Goal: Information Seeking & Learning: Learn about a topic

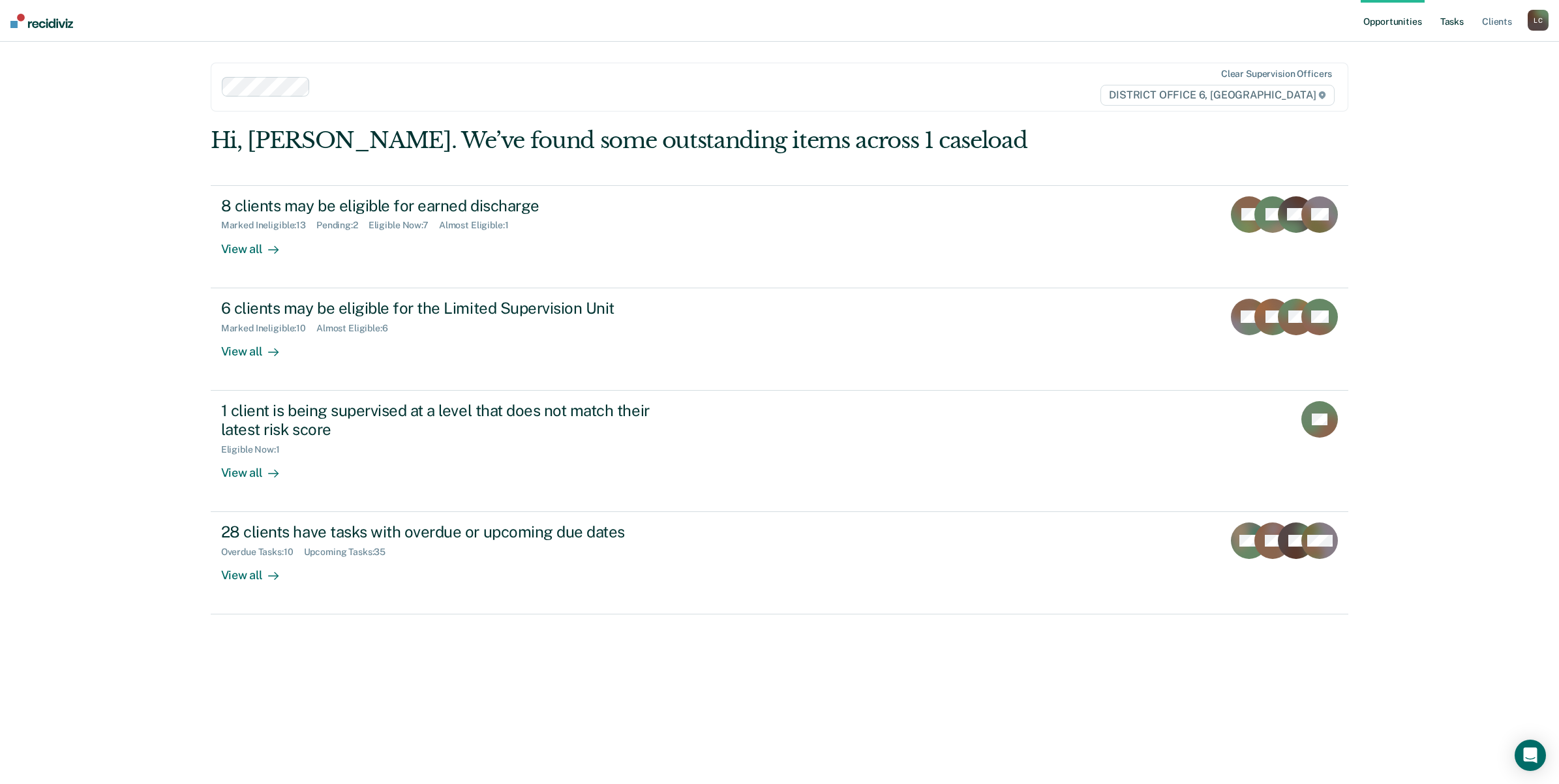
click at [1455, 17] on link "Tasks" at bounding box center [1452, 20] width 29 height 41
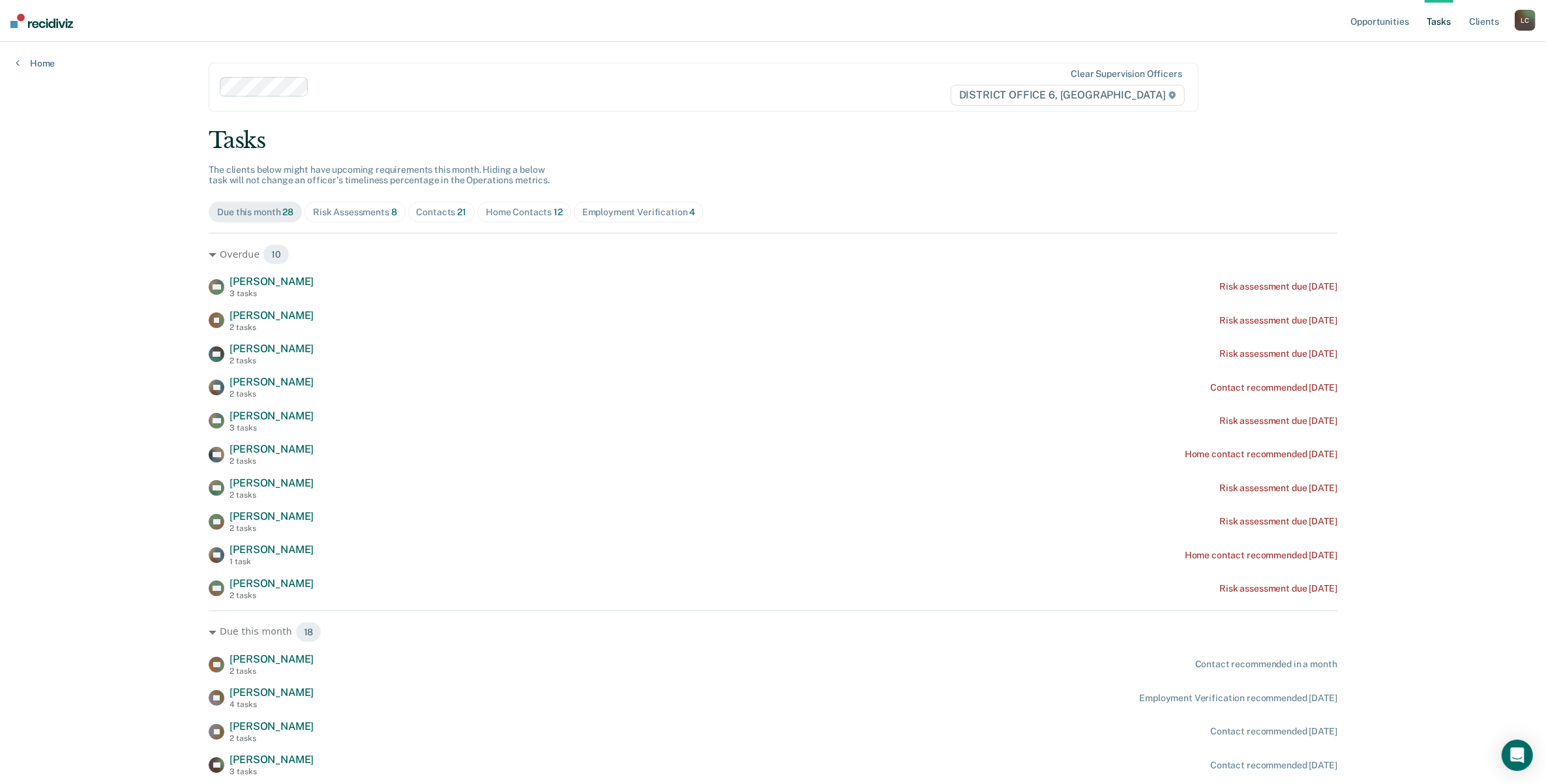
click at [349, 217] on div "Risk Assessments 8" at bounding box center [354, 213] width 84 height 12
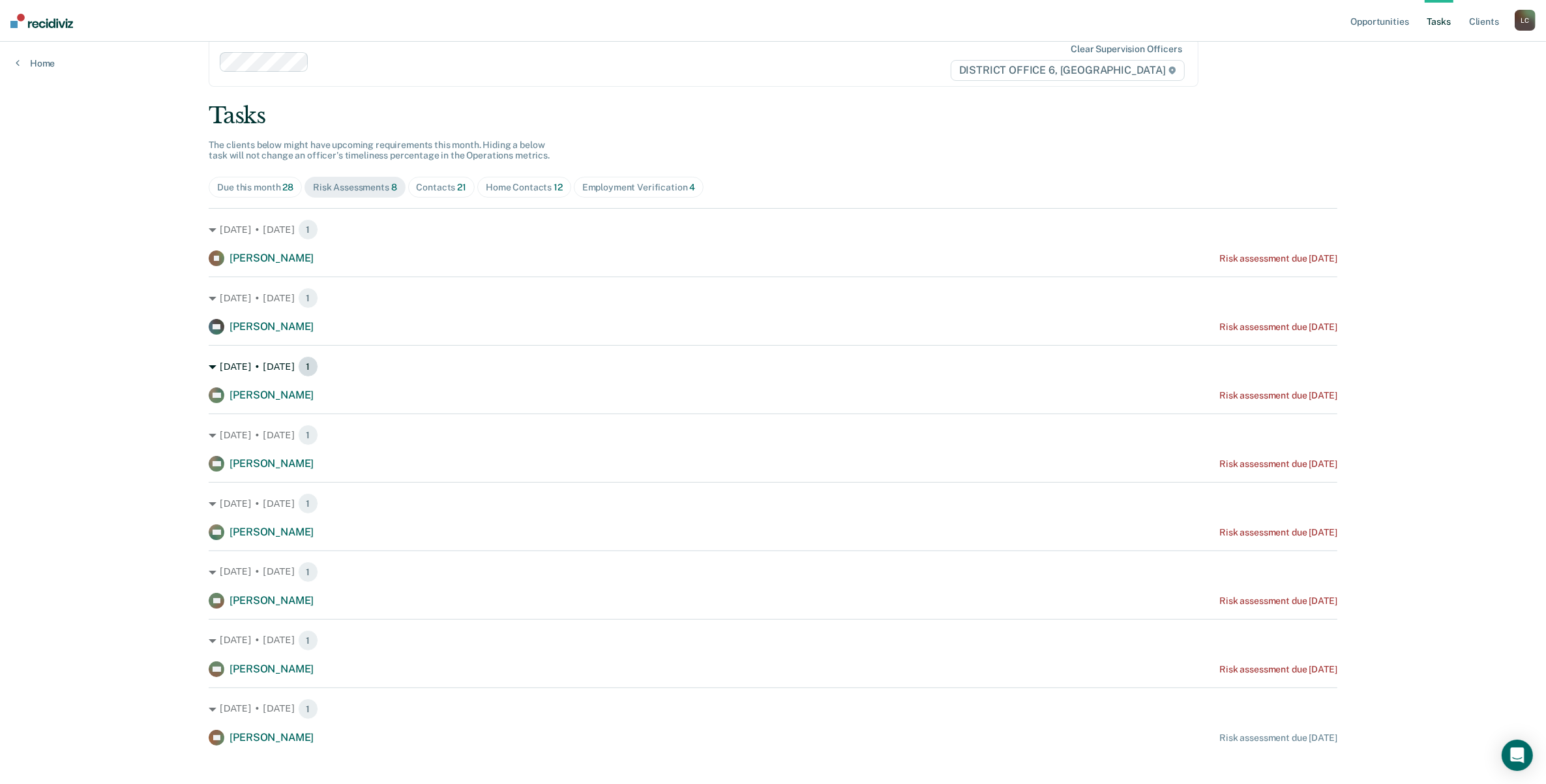
scroll to position [38, 0]
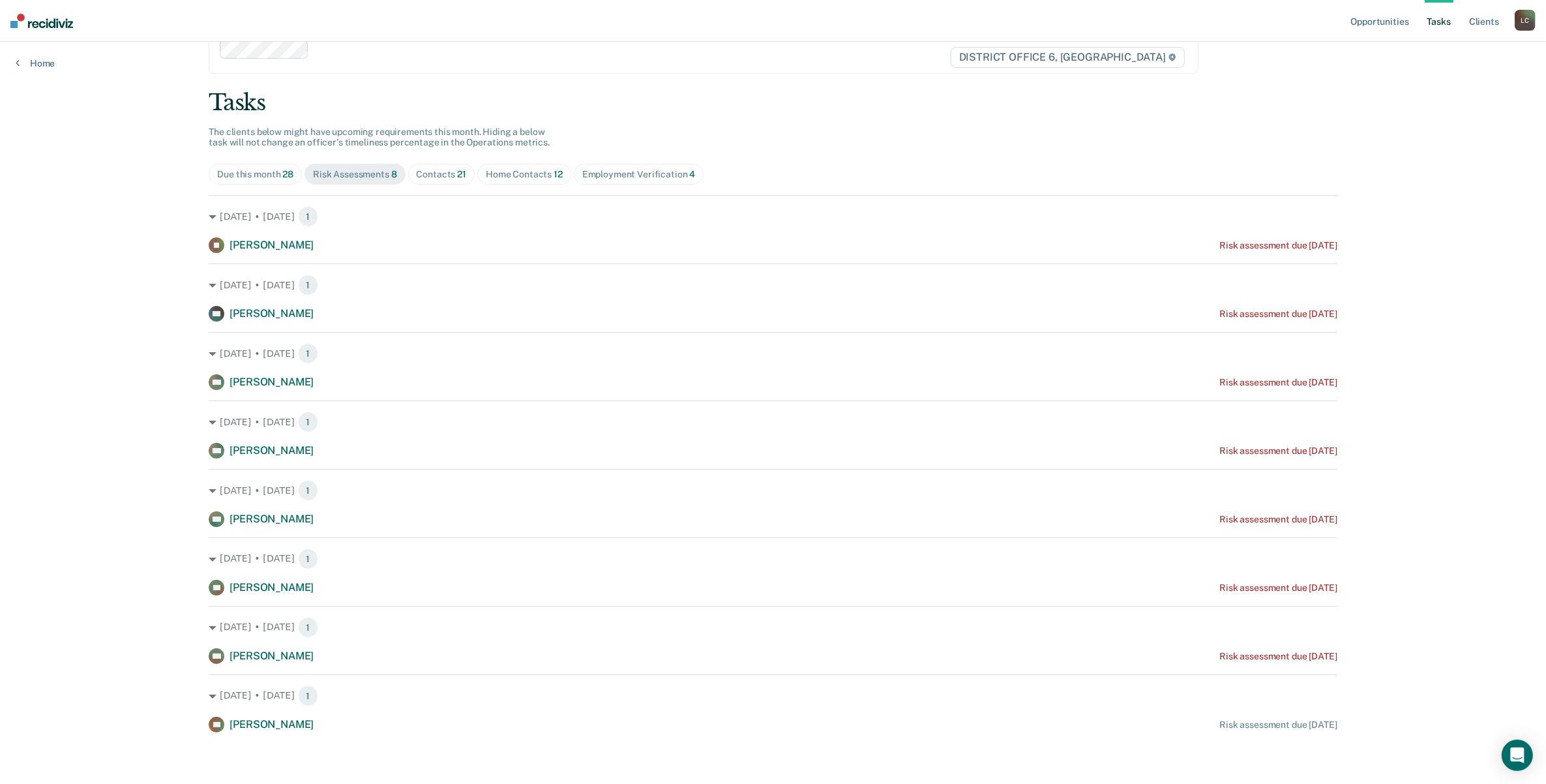
click at [523, 173] on div "Home Contacts 12" at bounding box center [524, 175] width 77 height 12
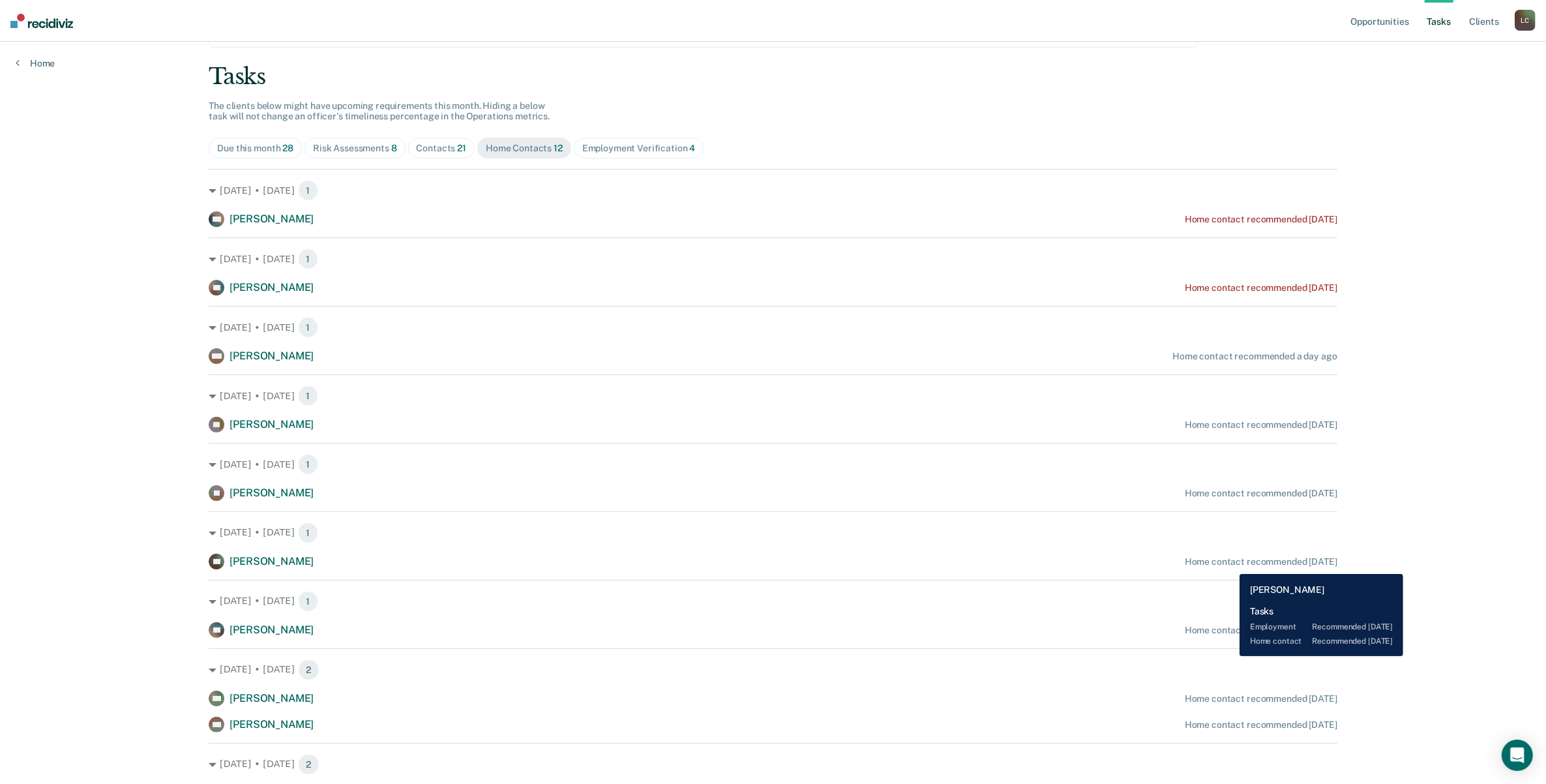
scroll to position [0, 0]
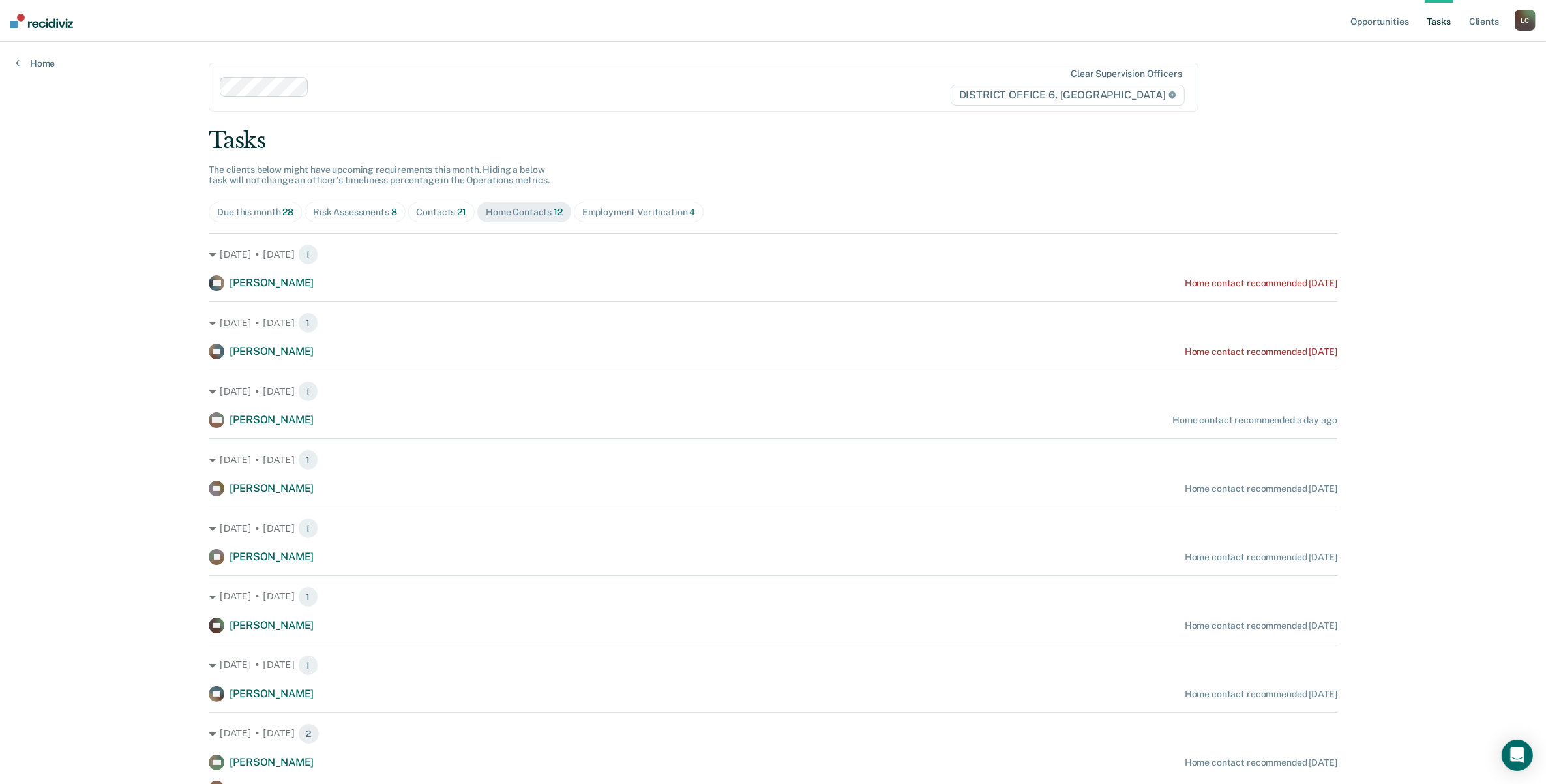
click at [630, 215] on div "Employment Verification 4" at bounding box center [639, 213] width 114 height 12
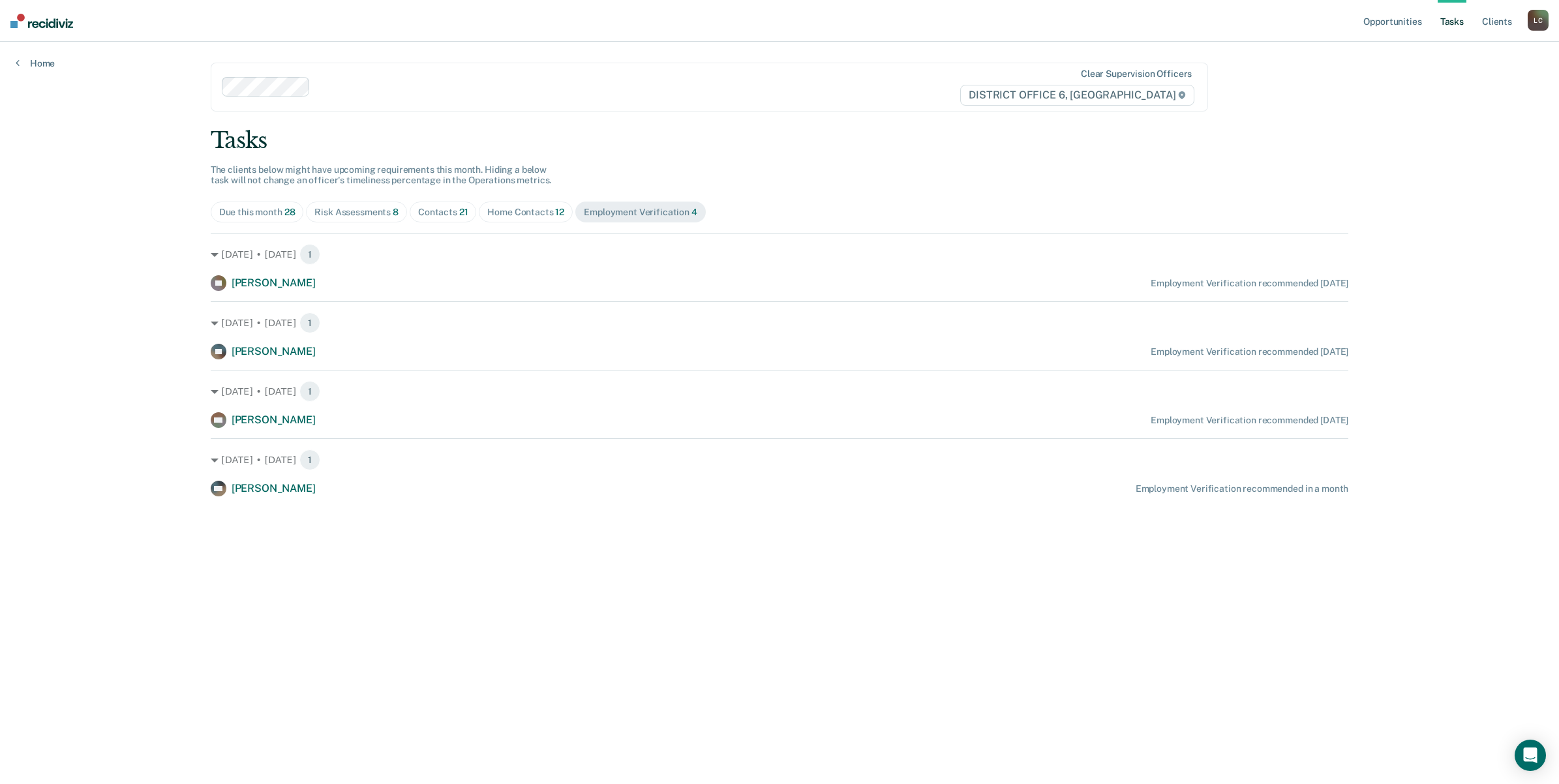
click at [361, 214] on div "Risk Assessments 8" at bounding box center [356, 213] width 84 height 12
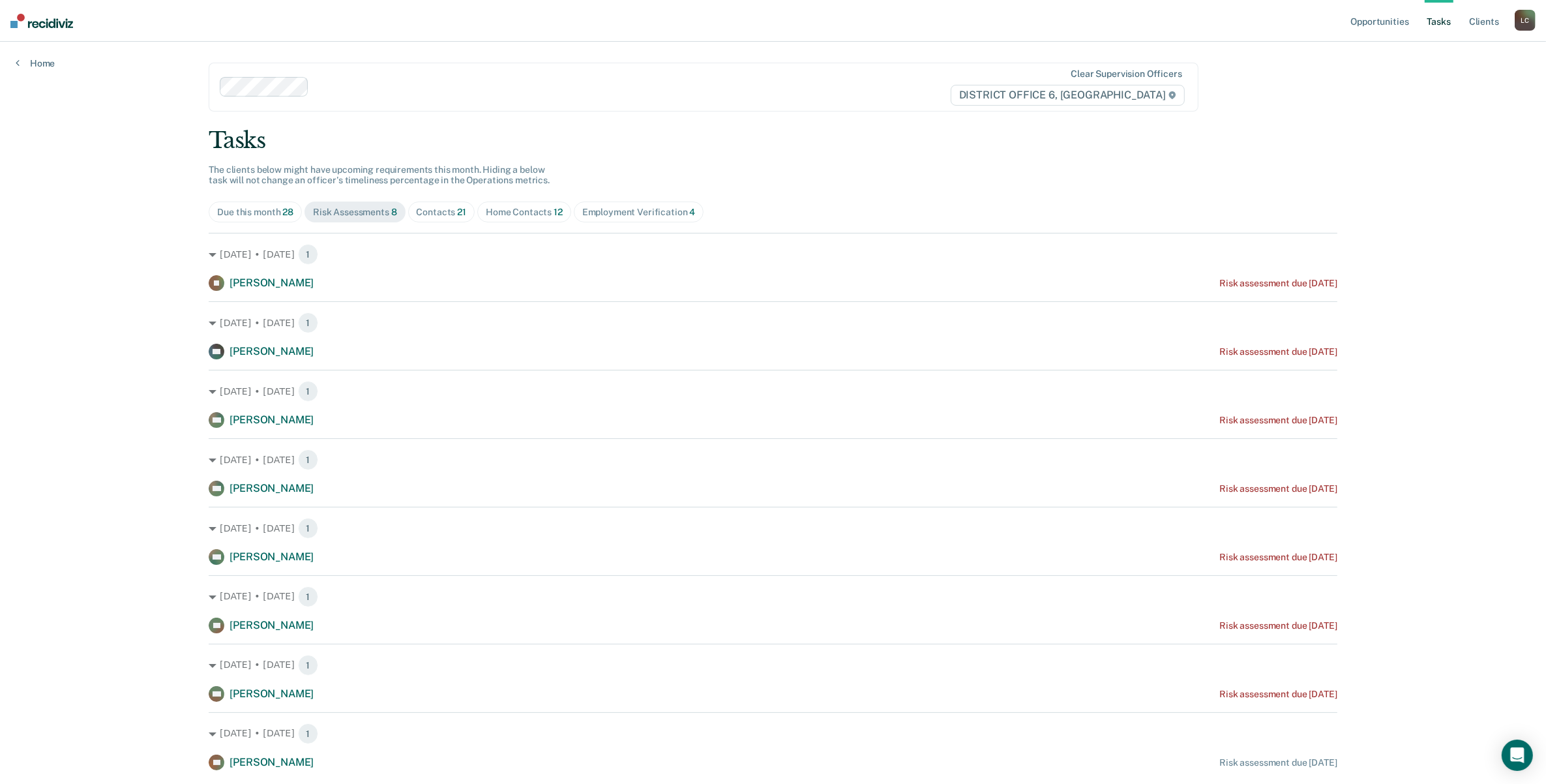
click at [235, 210] on div "Due this month 28" at bounding box center [255, 213] width 76 height 12
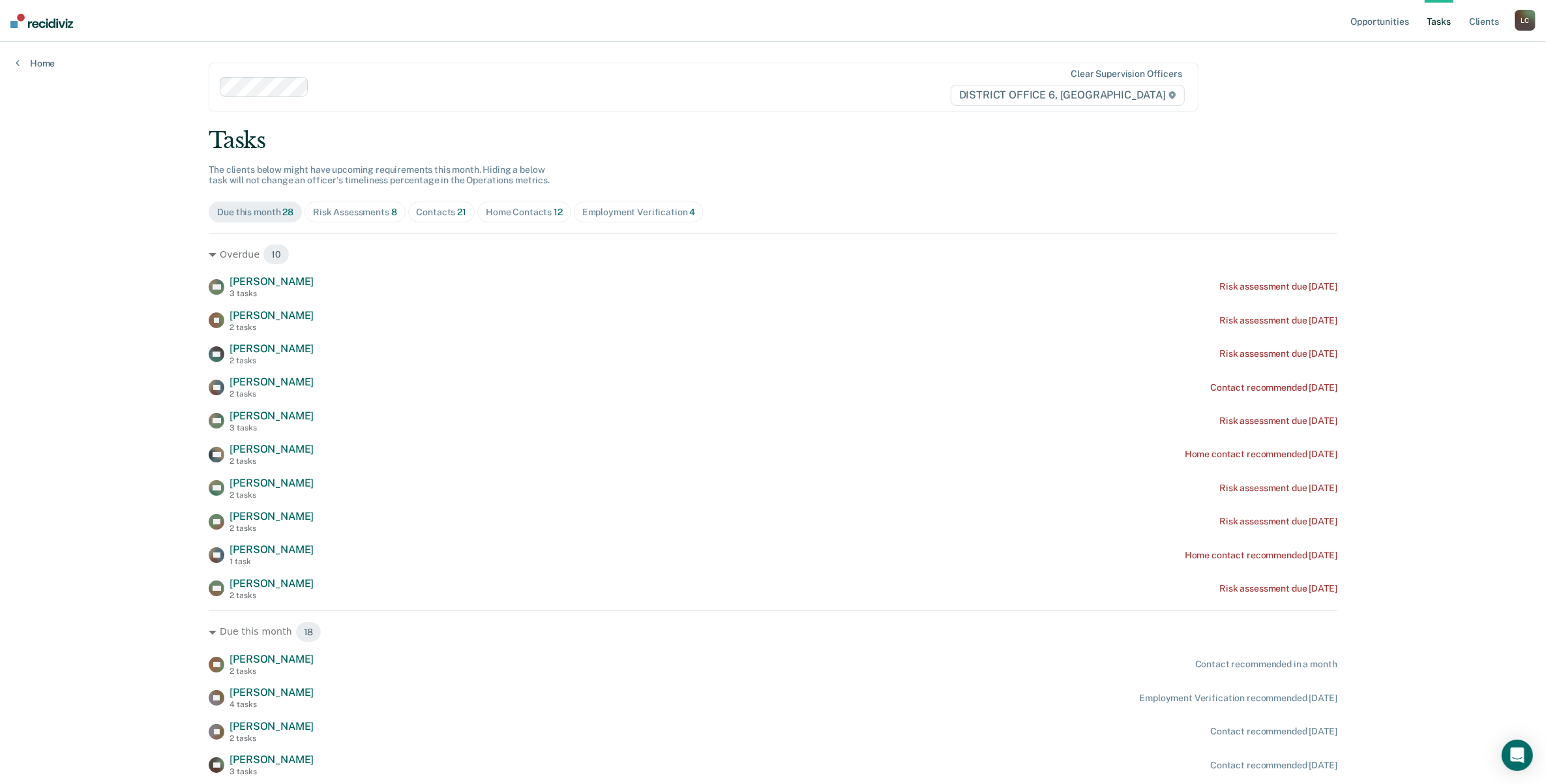
click at [372, 217] on div "Risk Assessments 8" at bounding box center [354, 213] width 84 height 12
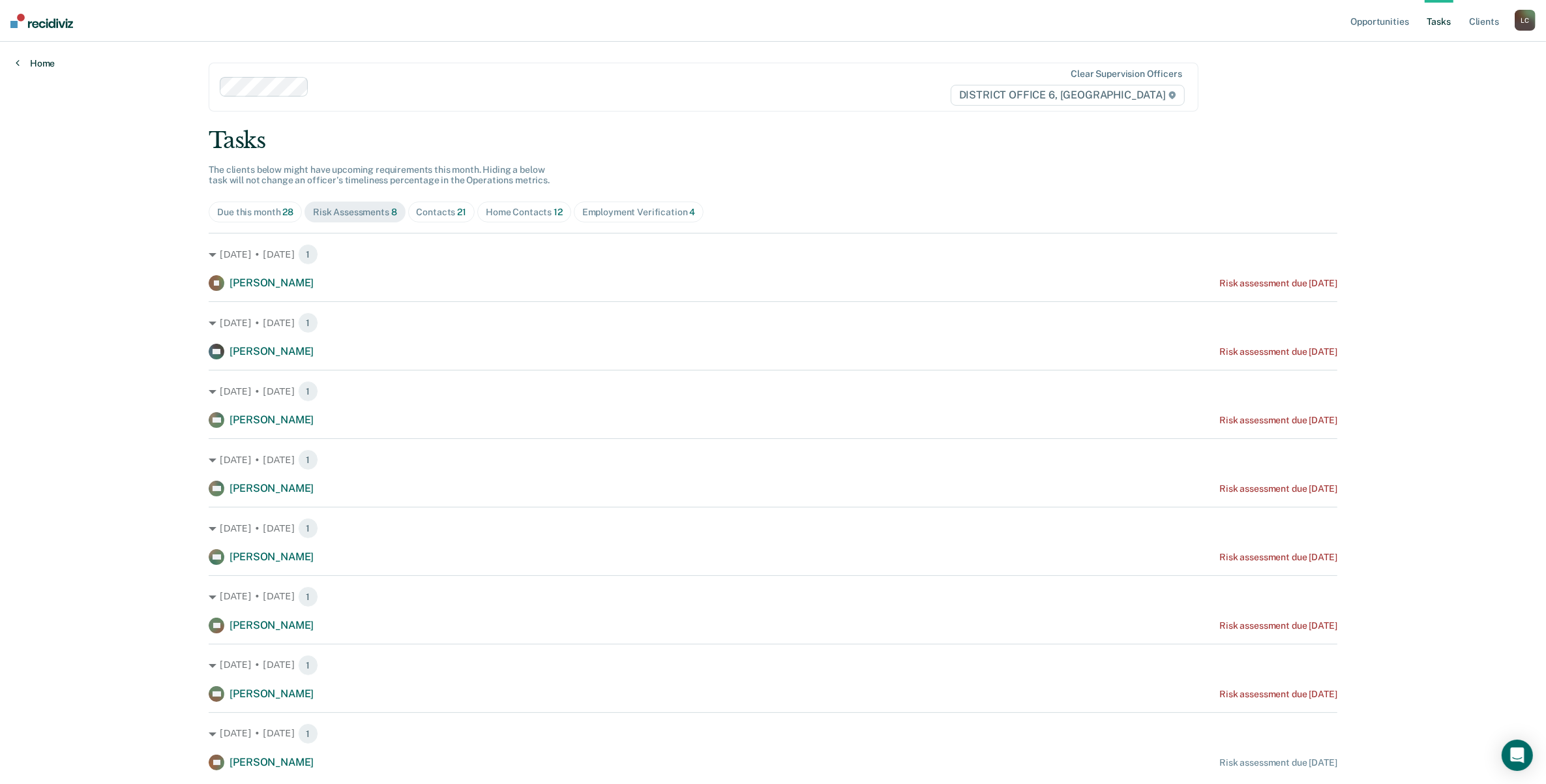
click at [34, 60] on link "Home" at bounding box center [35, 63] width 39 height 12
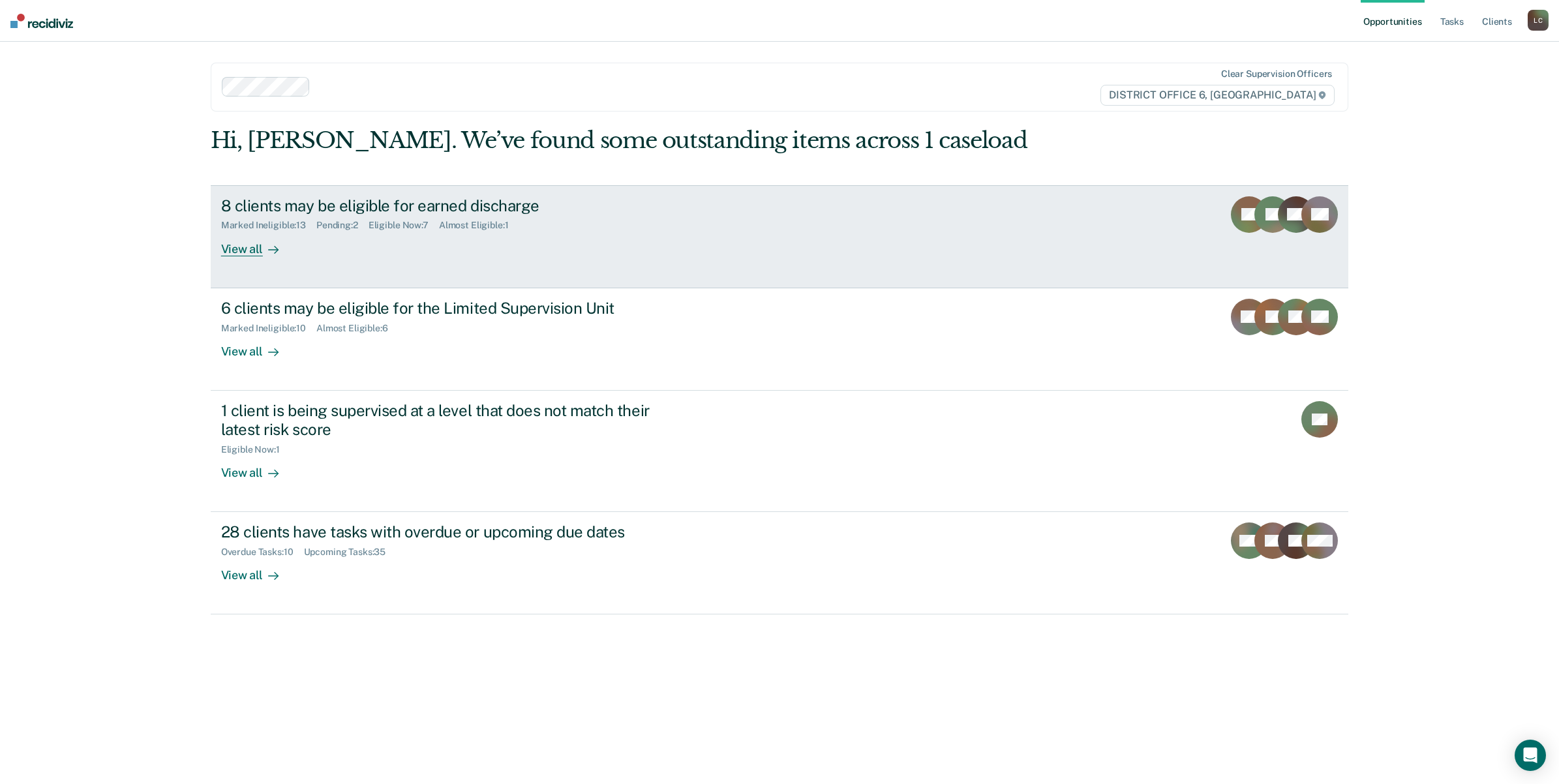
click at [369, 196] on div "8 clients may be eligible for earned discharge" at bounding box center [450, 206] width 458 height 19
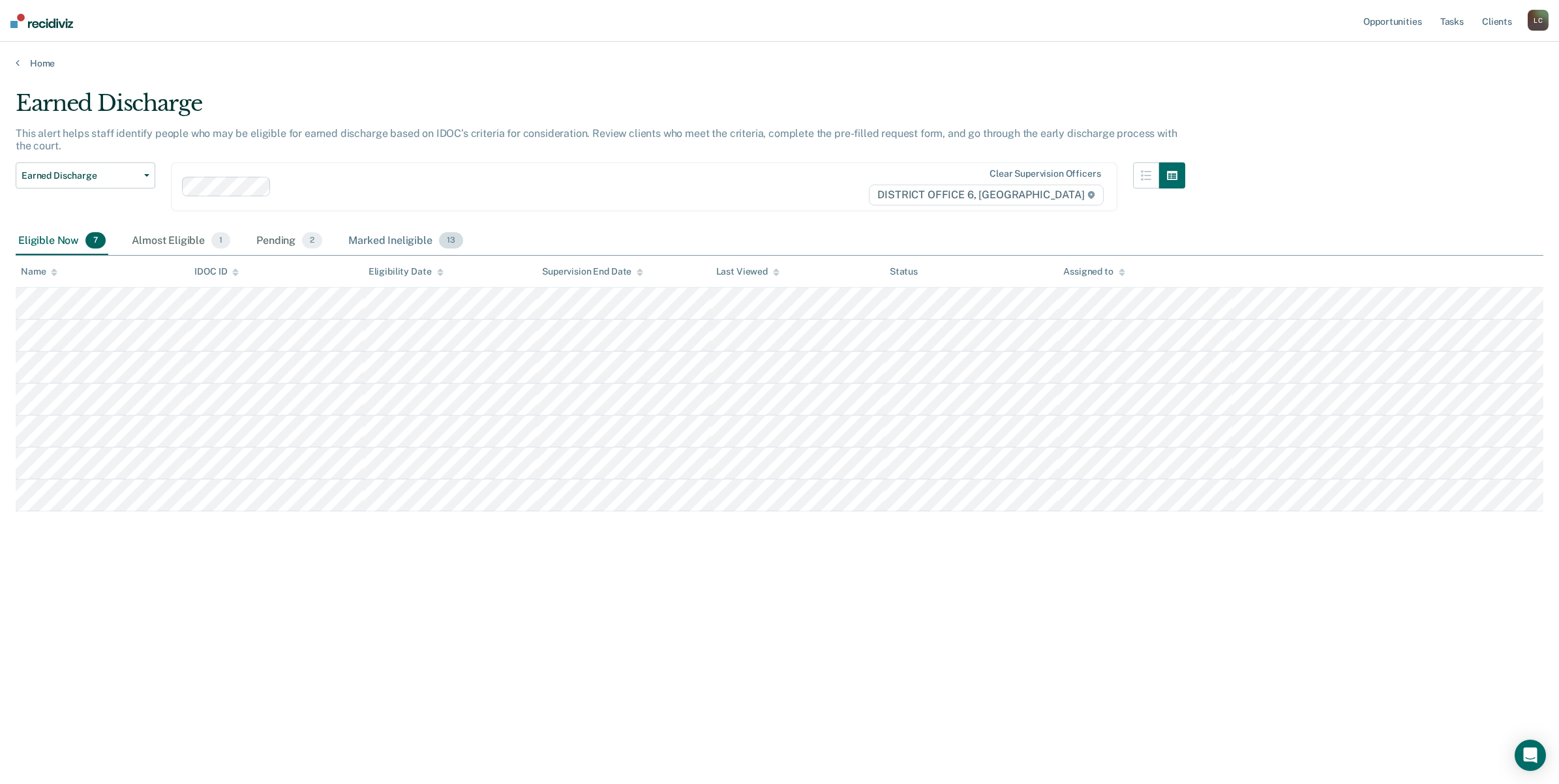
click at [409, 240] on div "Marked Ineligible 13" at bounding box center [405, 241] width 119 height 29
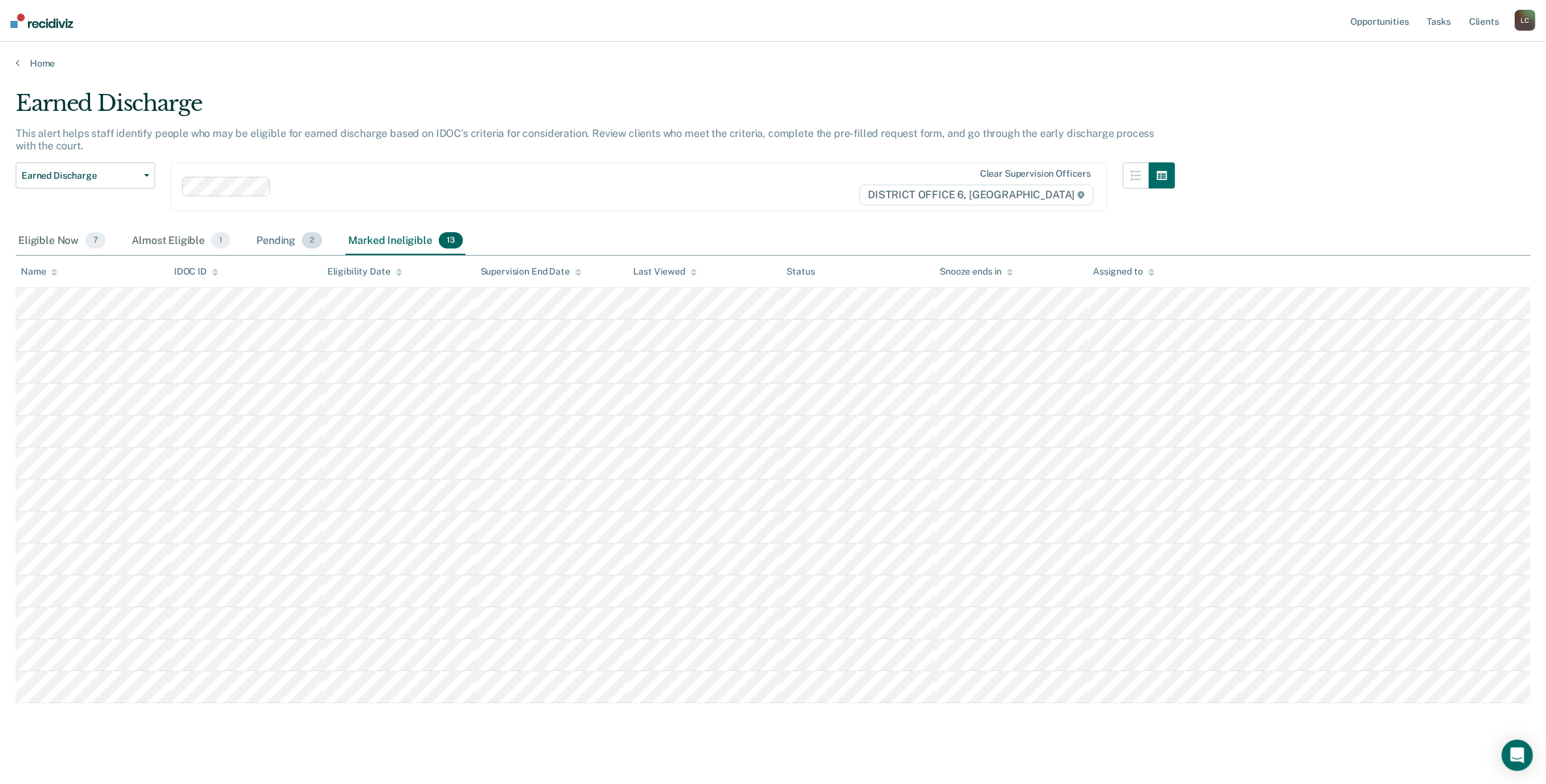
click at [269, 240] on div "Pending 2" at bounding box center [290, 241] width 71 height 29
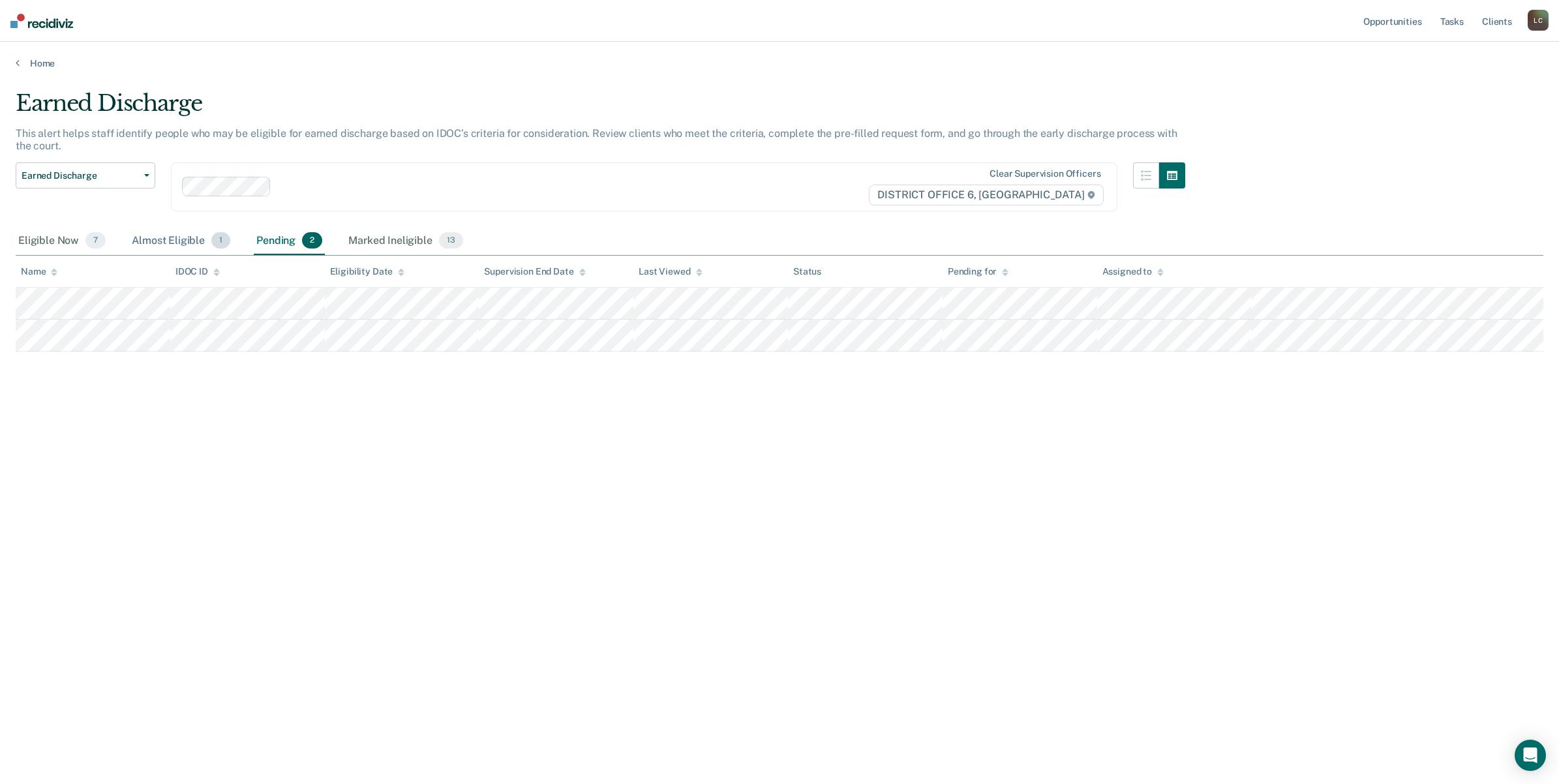
click at [155, 236] on div "Almost Eligible 1" at bounding box center [181, 241] width 104 height 29
click at [46, 237] on div "Eligible Now 7" at bounding box center [62, 241] width 92 height 29
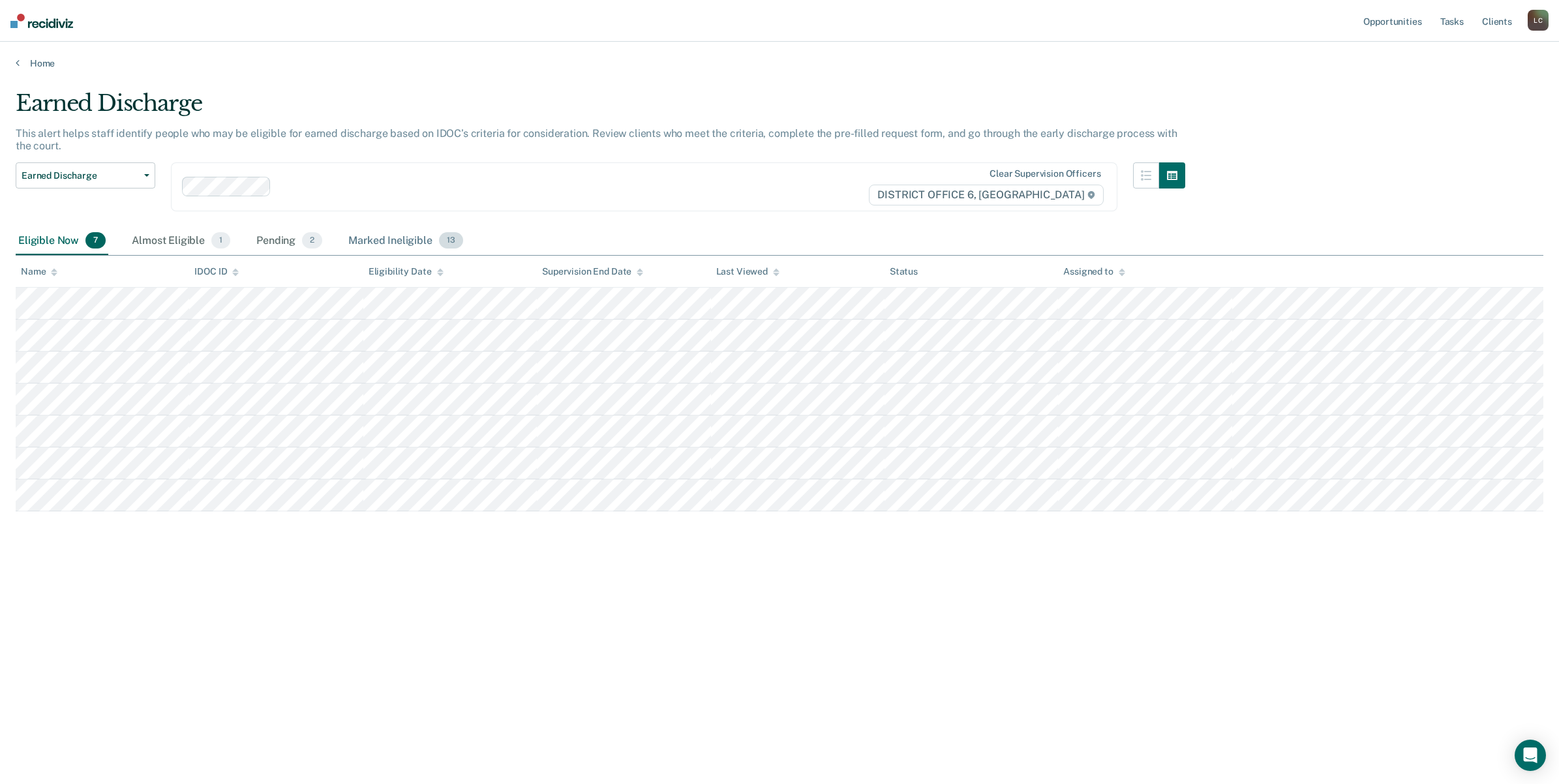
click at [372, 240] on div "Marked Ineligible 13" at bounding box center [405, 241] width 119 height 29
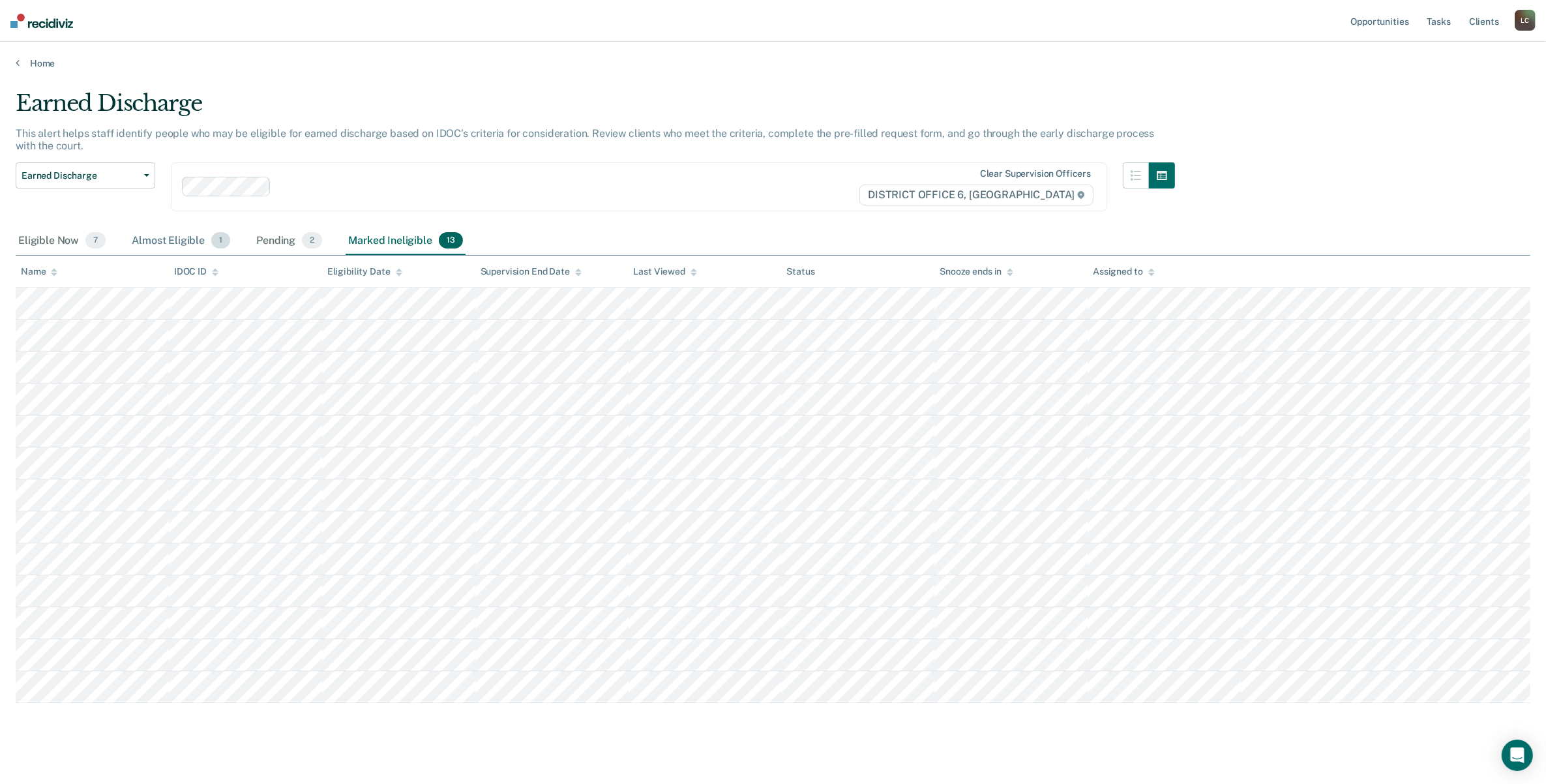
click at [177, 235] on div "Almost Eligible 1" at bounding box center [181, 241] width 104 height 29
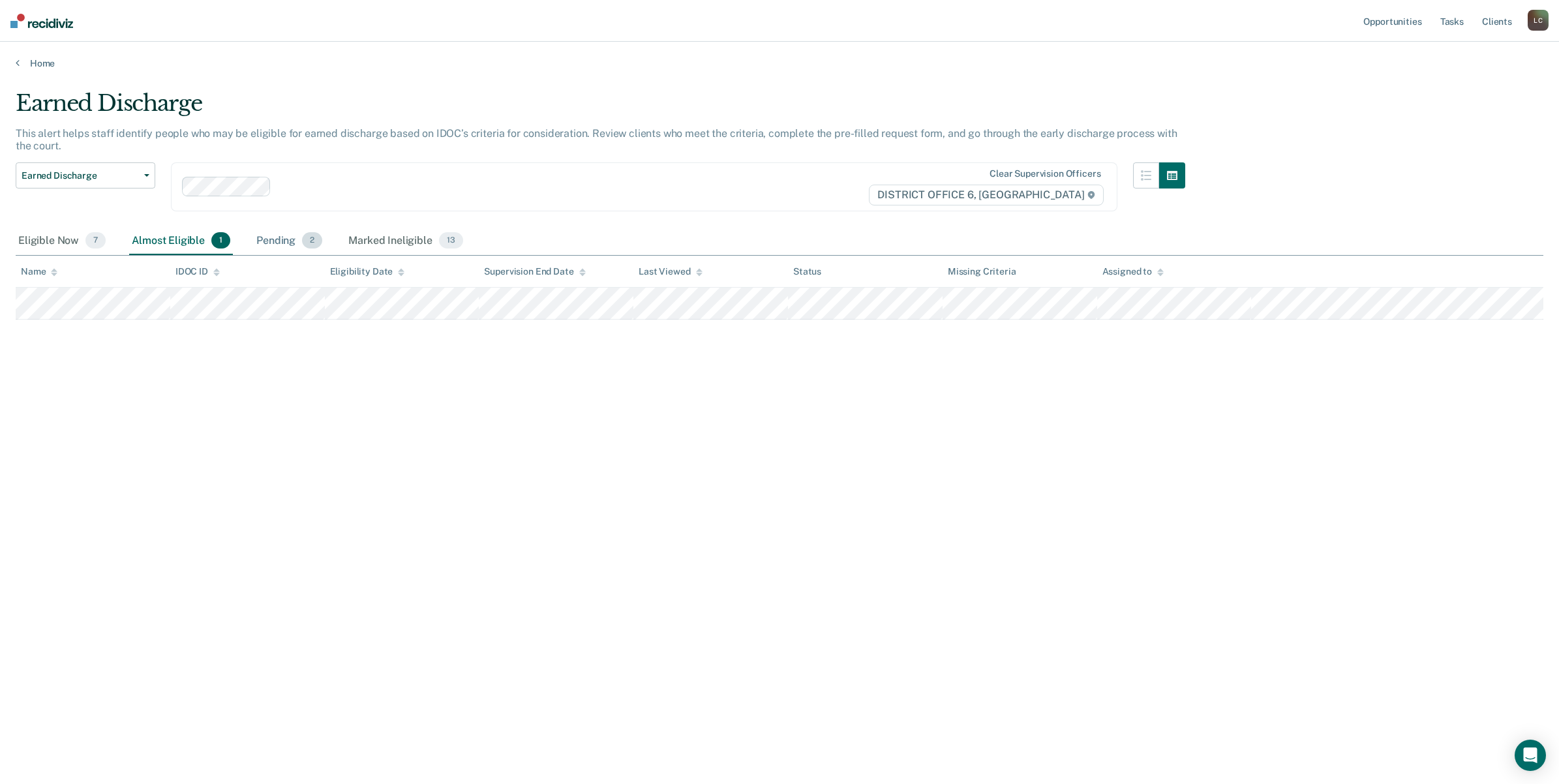
click at [268, 238] on div "Pending 2" at bounding box center [290, 241] width 71 height 29
click at [375, 234] on div "Marked Ineligible 13" at bounding box center [405, 241] width 119 height 29
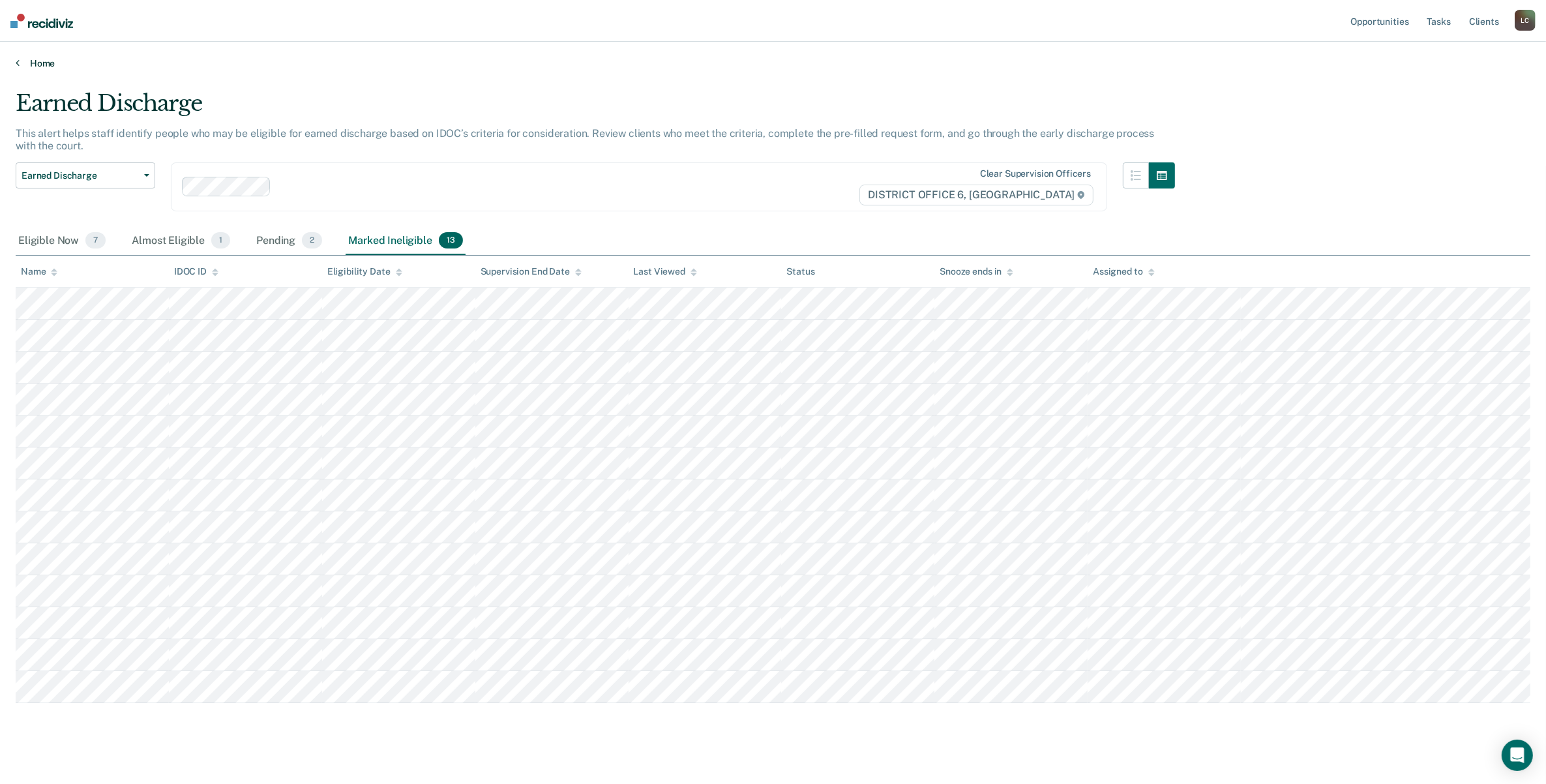
click at [43, 63] on link "Home" at bounding box center [773, 63] width 1515 height 12
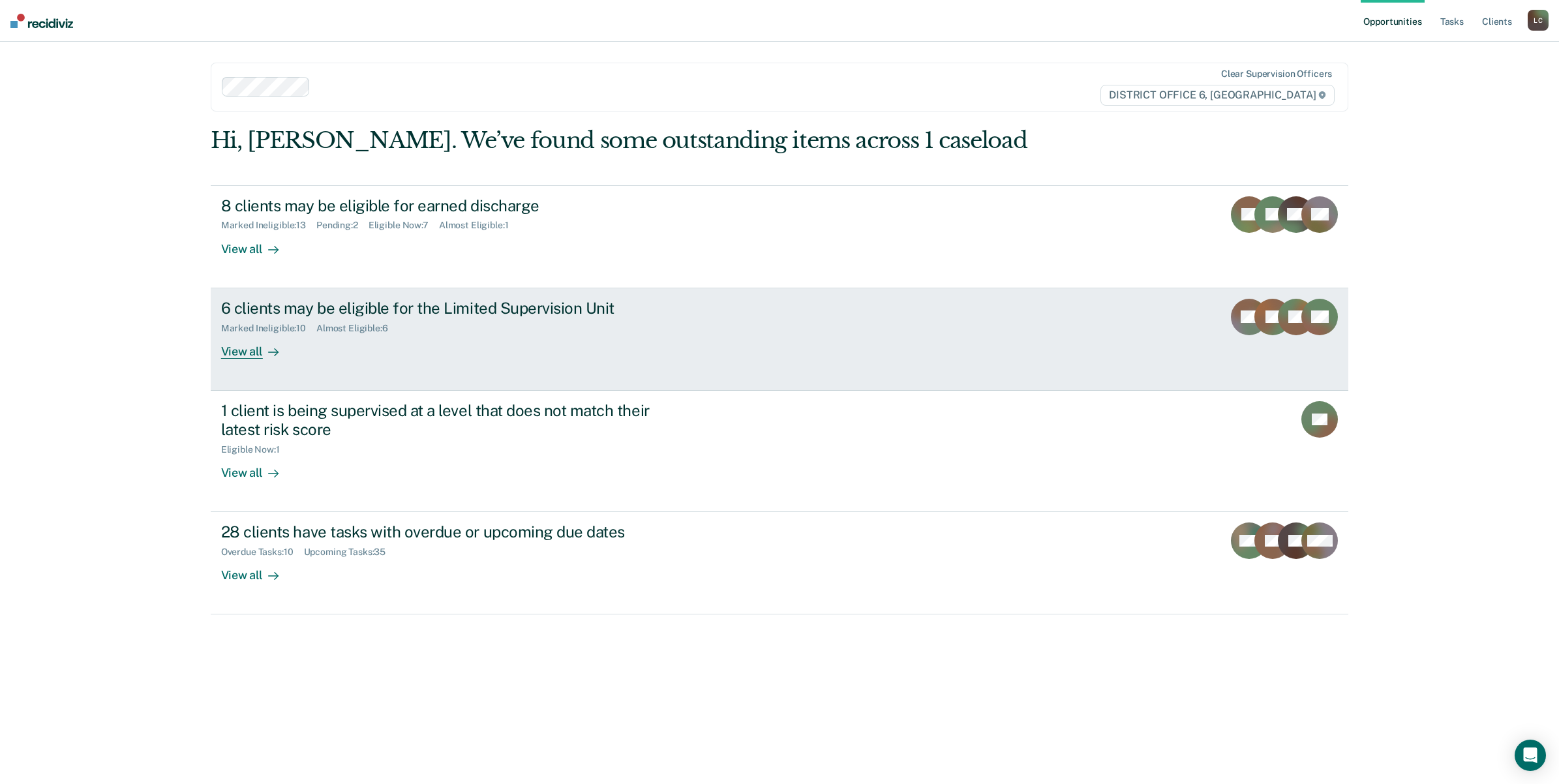
click at [287, 333] on div "View all" at bounding box center [258, 345] width 73 height 25
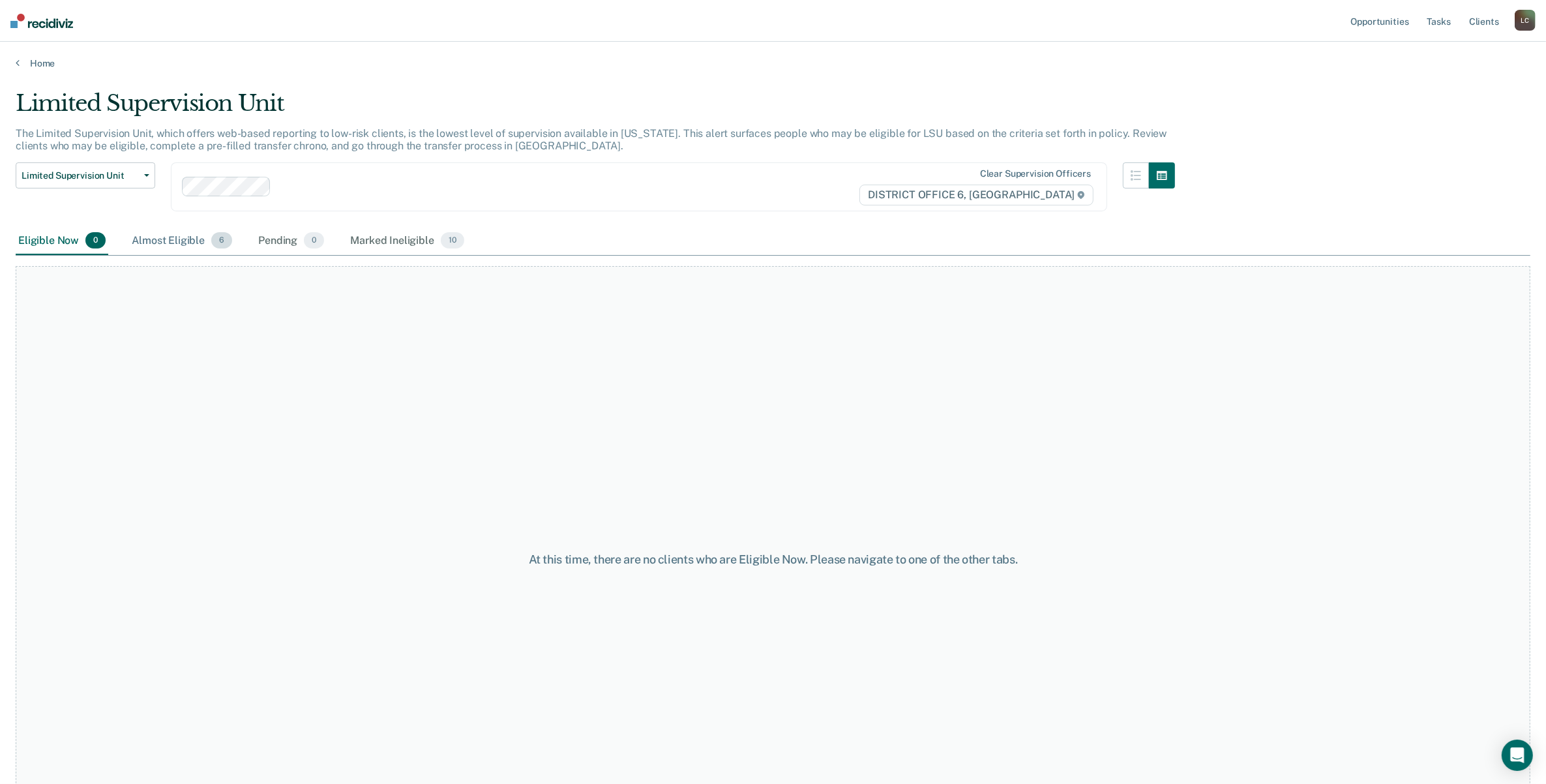
click at [165, 235] on div "Almost Eligible 6" at bounding box center [182, 241] width 106 height 29
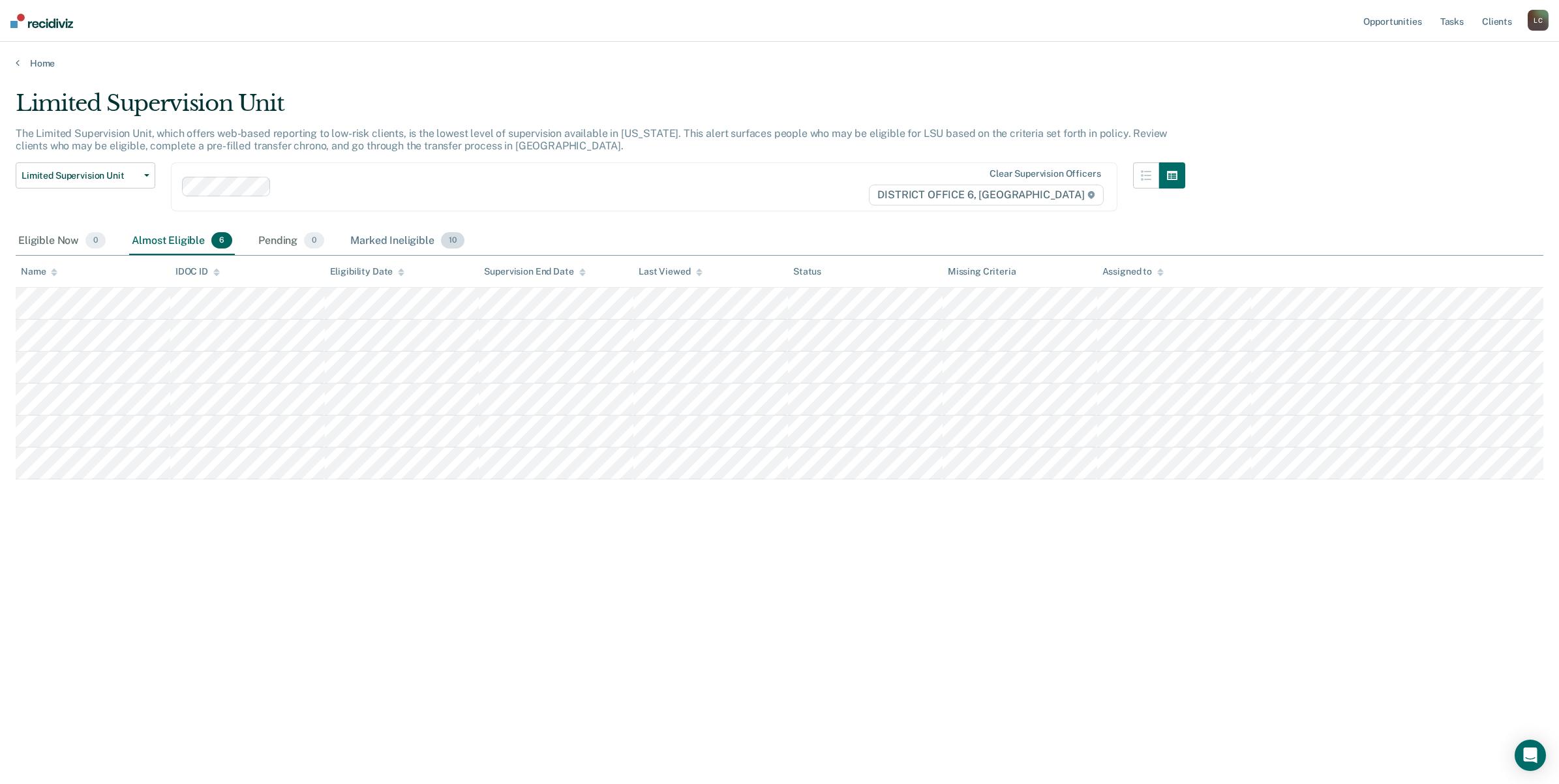
click at [364, 237] on div "Marked Ineligible 10" at bounding box center [406, 241] width 118 height 29
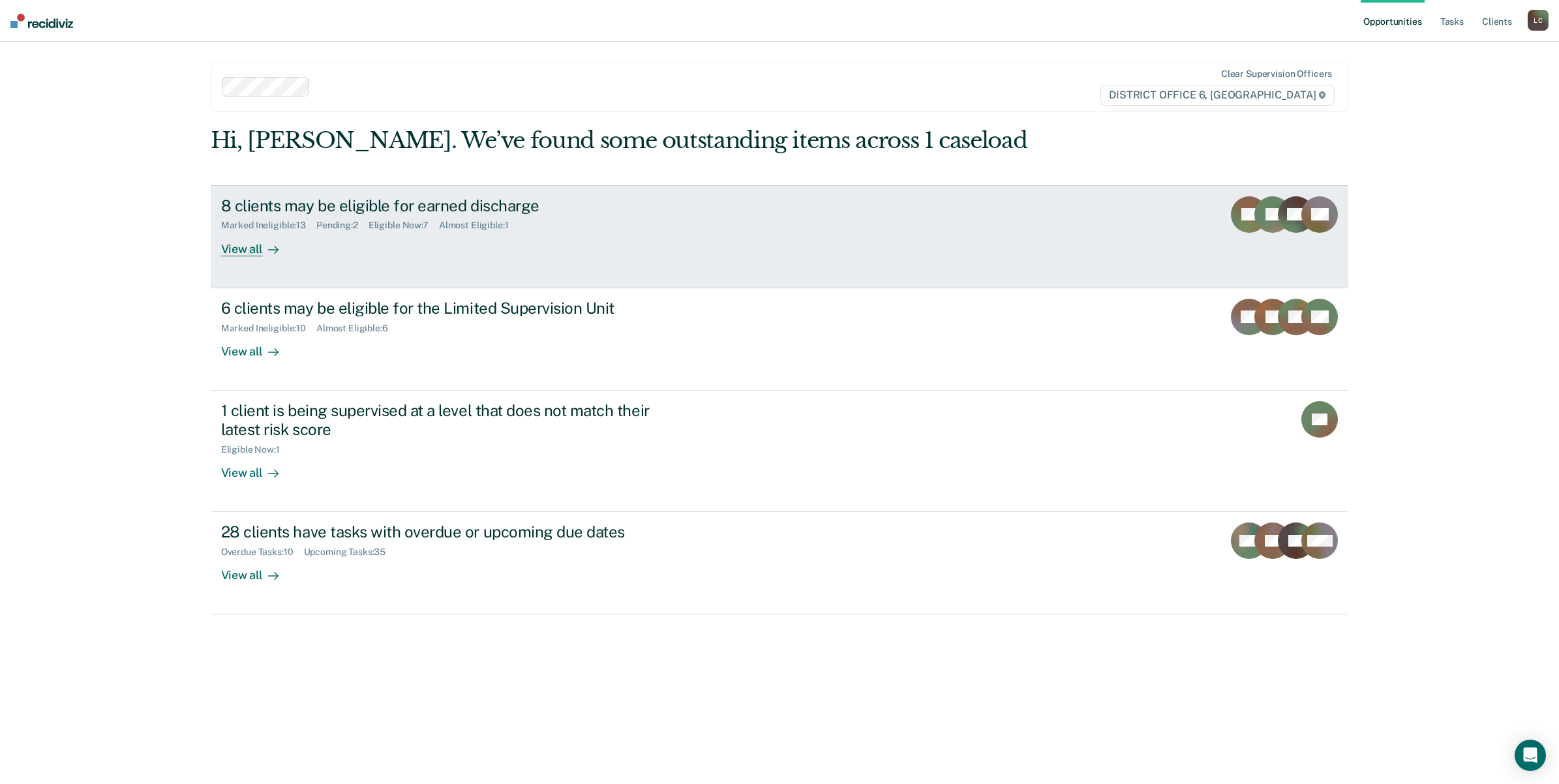
click at [389, 196] on div "8 clients may be eligible for earned discharge" at bounding box center [450, 206] width 458 height 19
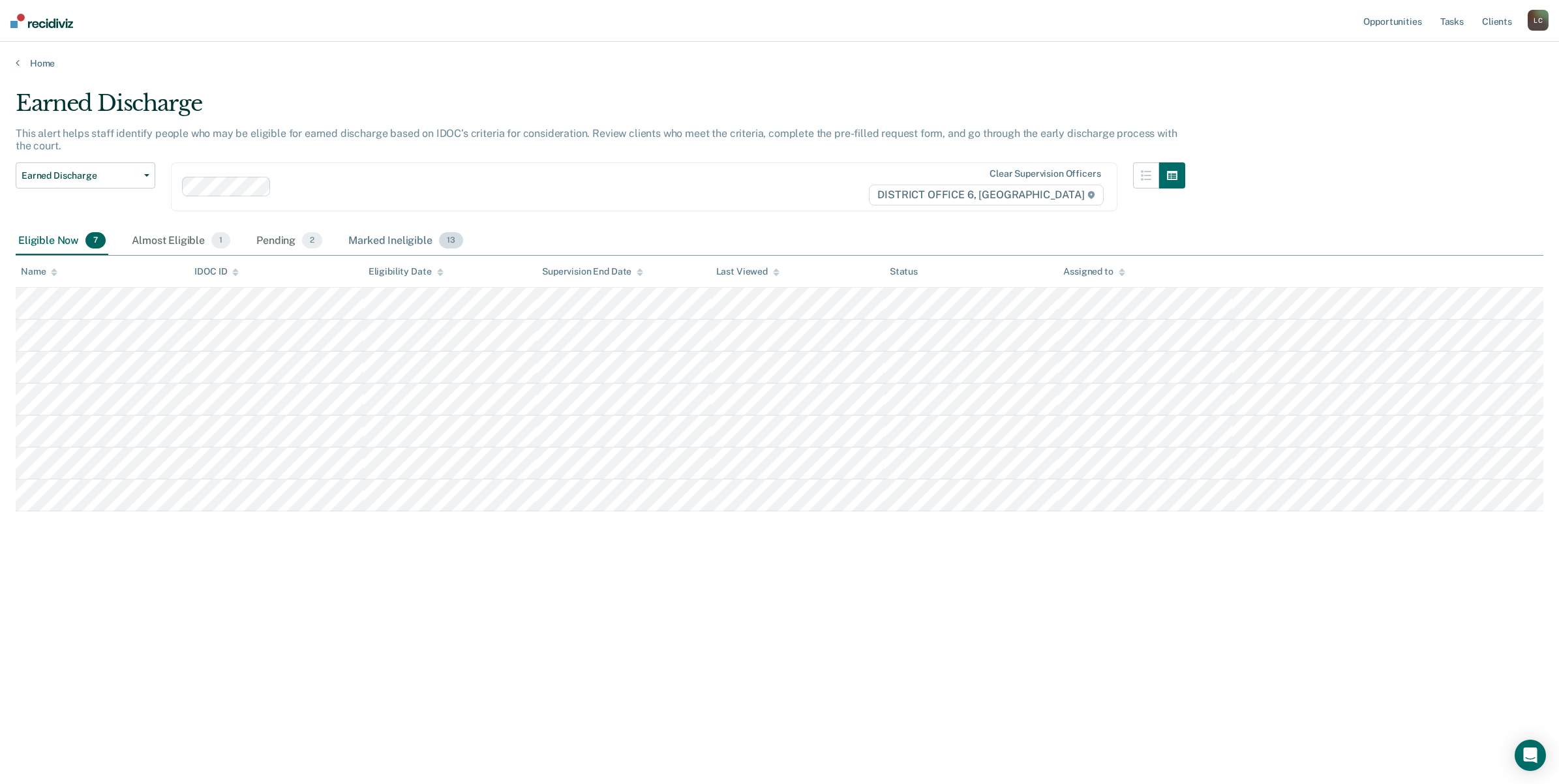
click at [375, 232] on div "Marked Ineligible 13" at bounding box center [405, 241] width 119 height 29
